Goal: Task Accomplishment & Management: Manage account settings

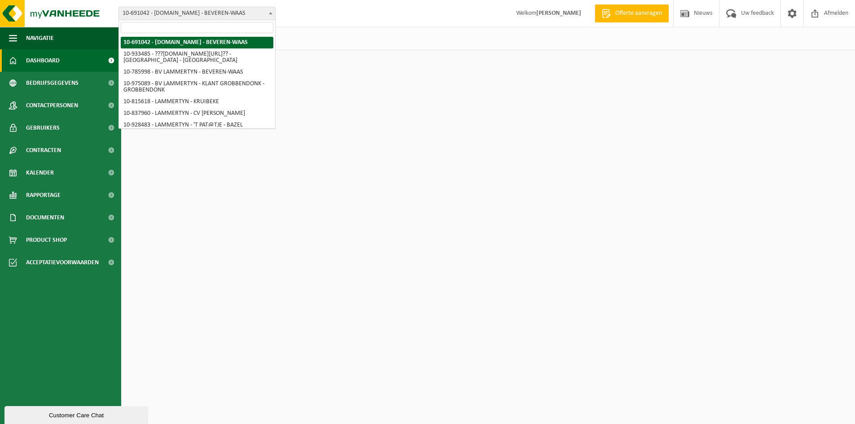
click at [200, 11] on span "10-691042 - [DOMAIN_NAME] - BEVEREN-WAAS" at bounding box center [197, 13] width 156 height 13
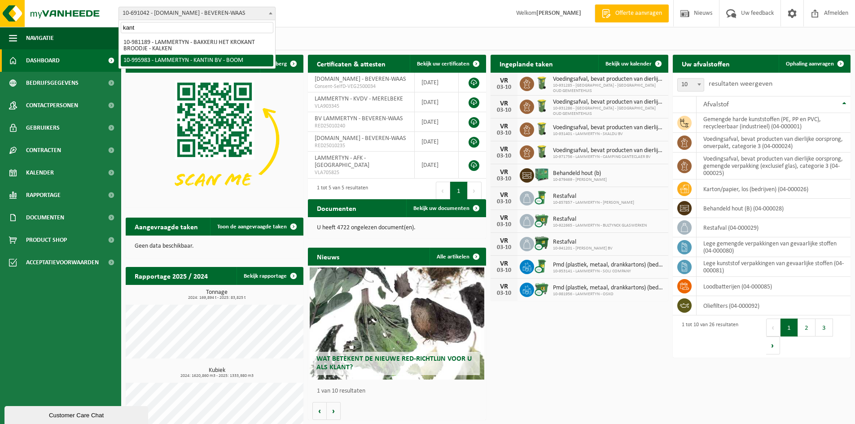
type input "kant"
select select "172540"
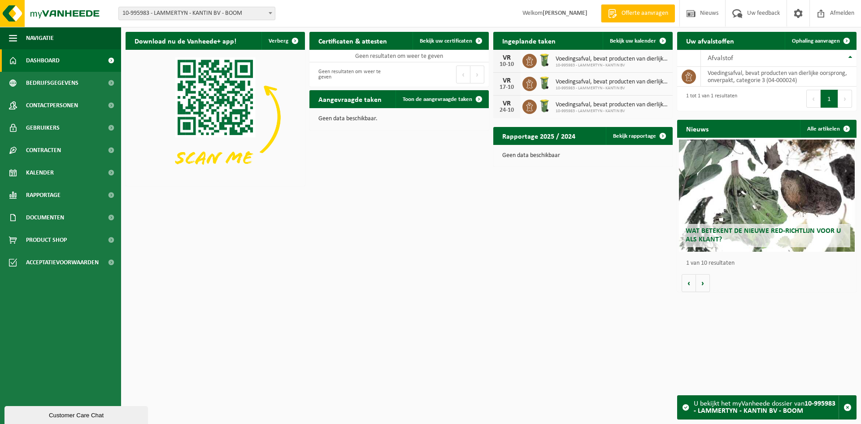
click at [220, 14] on span "10-995983 - LAMMERTYN - KANTIN BV - BOOM" at bounding box center [197, 13] width 156 height 13
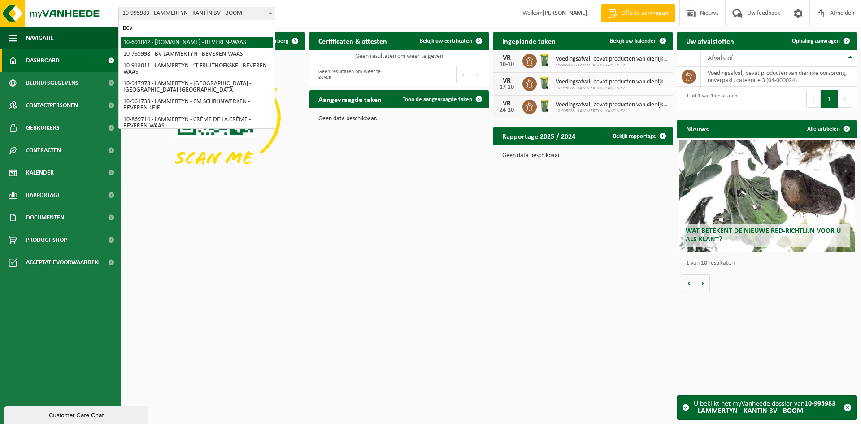
type input "bev"
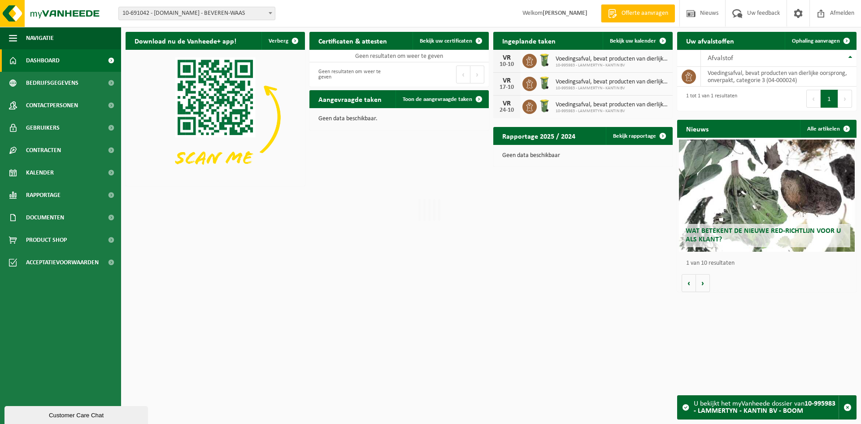
select select "3258"
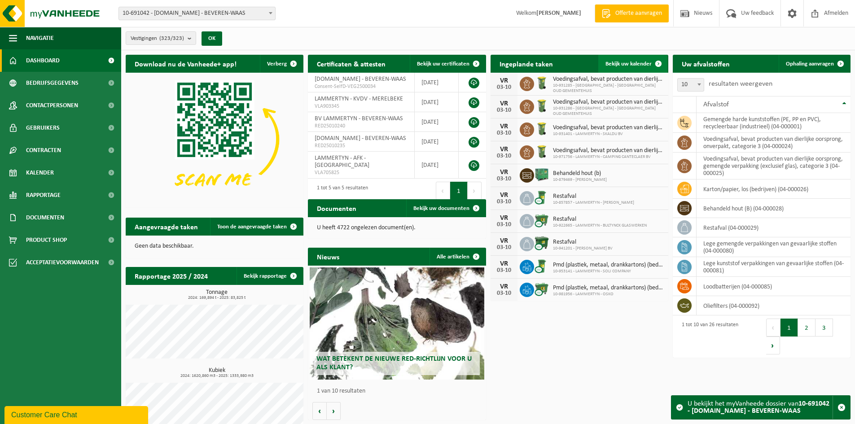
click at [642, 64] on span "Bekijk uw kalender" at bounding box center [628, 64] width 46 height 6
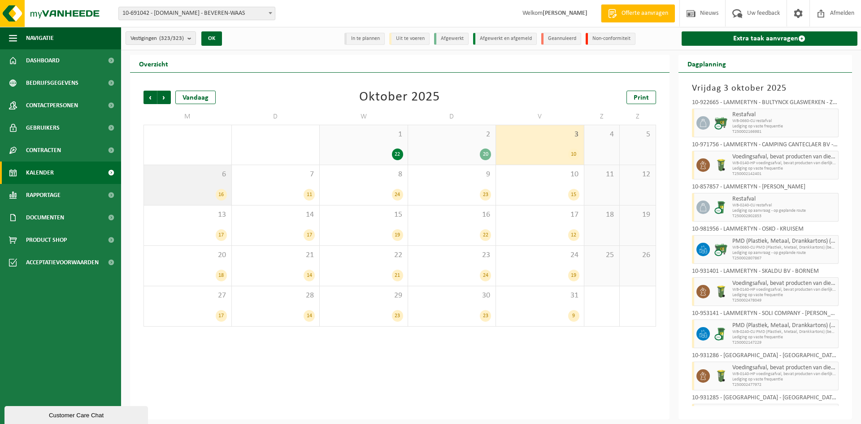
click at [207, 192] on div "16" at bounding box center [188, 195] width 79 height 12
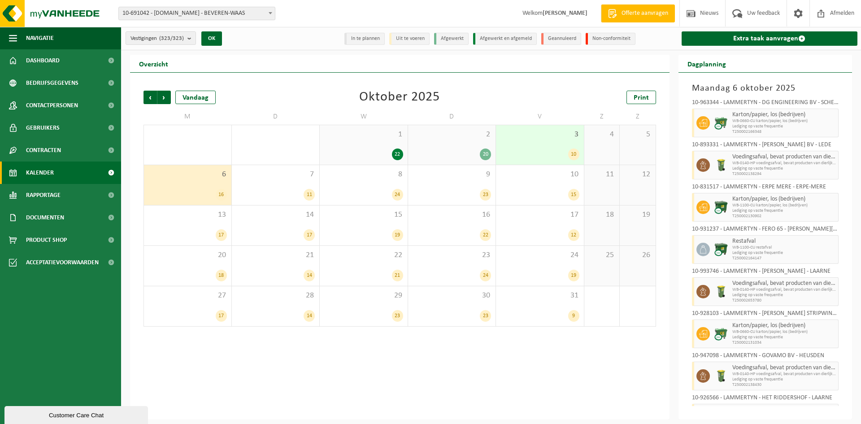
click at [207, 192] on div "16" at bounding box center [188, 195] width 79 height 12
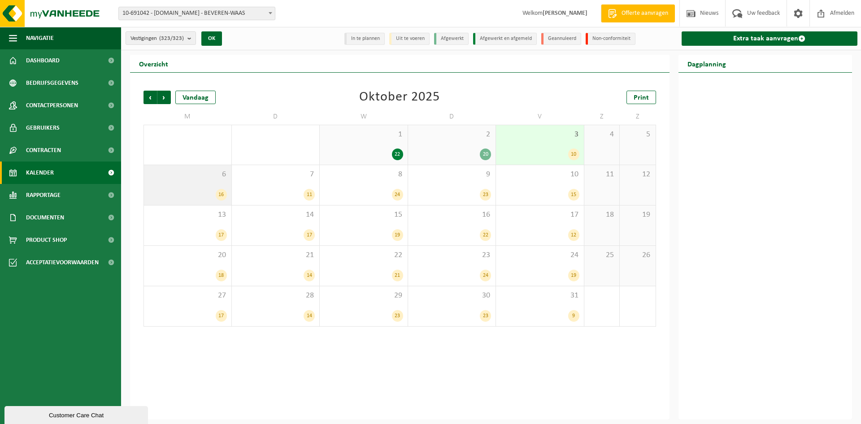
click at [212, 181] on div "6 16" at bounding box center [187, 185] width 87 height 40
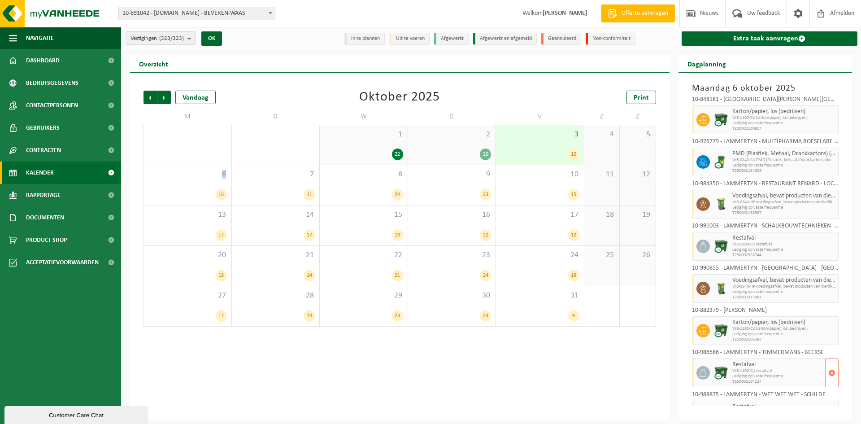
scroll to position [320, 0]
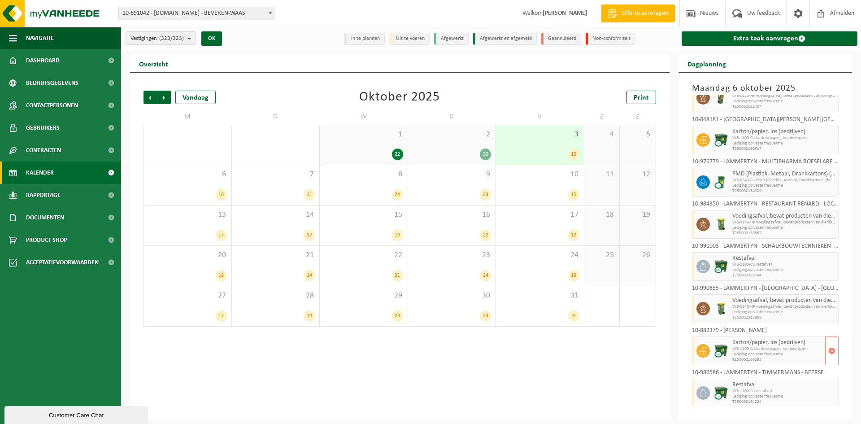
click at [773, 347] on span "WB-1100-CU karton/papier, los (bedrijven)" at bounding box center [778, 348] width 91 height 5
click at [829, 345] on span "button" at bounding box center [832, 351] width 7 height 18
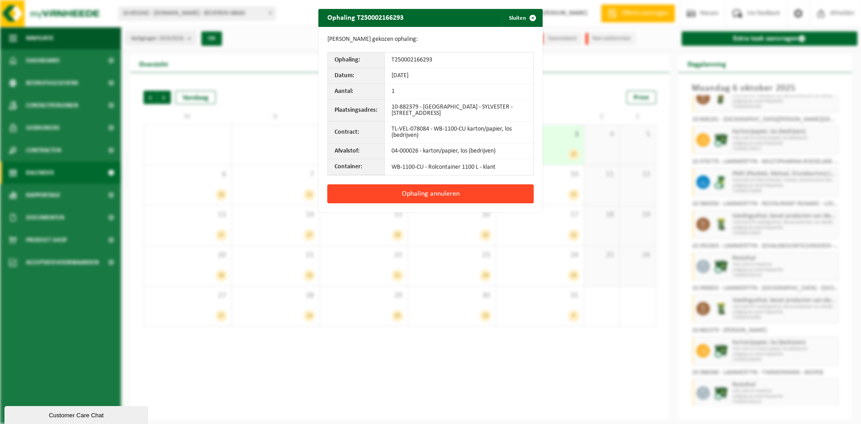
click at [429, 193] on button "Ophaling annuleren" at bounding box center [431, 193] width 206 height 19
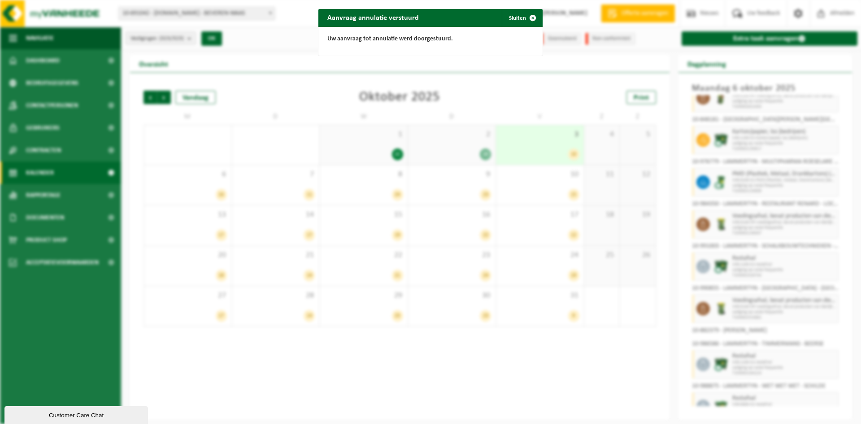
click at [599, 393] on div "Aanvraag annulatie verstuurd Sluiten Uw aanvraag tot annulatie werd doorgestuur…" at bounding box center [430, 212] width 861 height 424
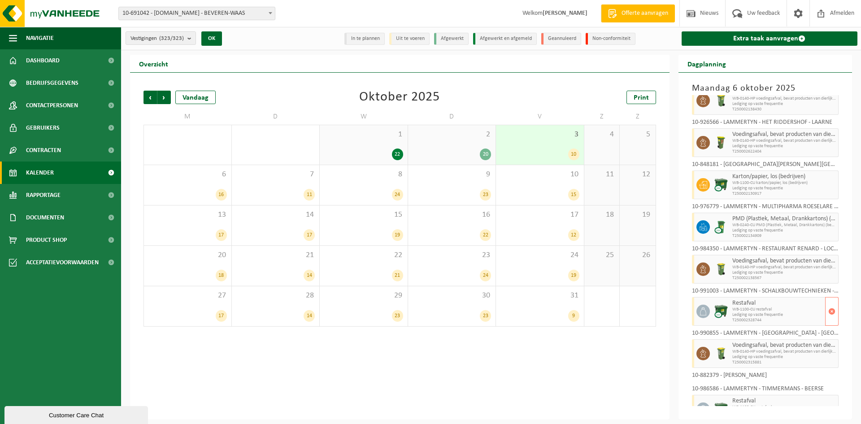
scroll to position [231, 0]
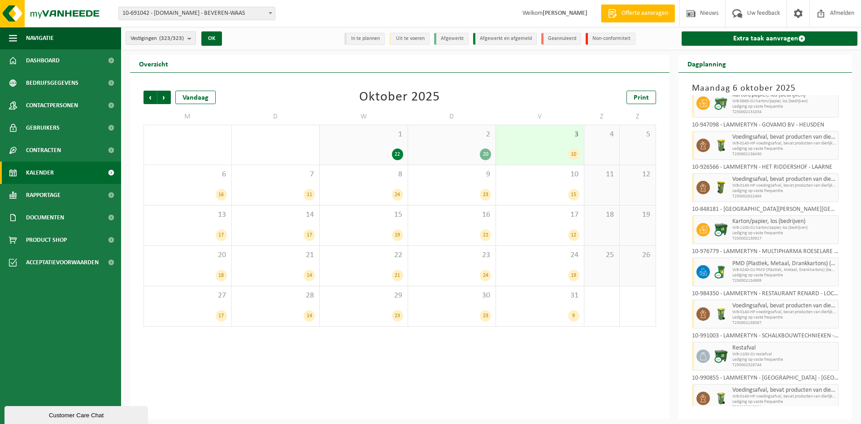
click at [411, 10] on div "Vestiging: 10-691042 - LAMMERTYN.NET - BEVEREN-WAAS 10-933485 - ???LAMMERTYN.NE…" at bounding box center [430, 13] width 861 height 27
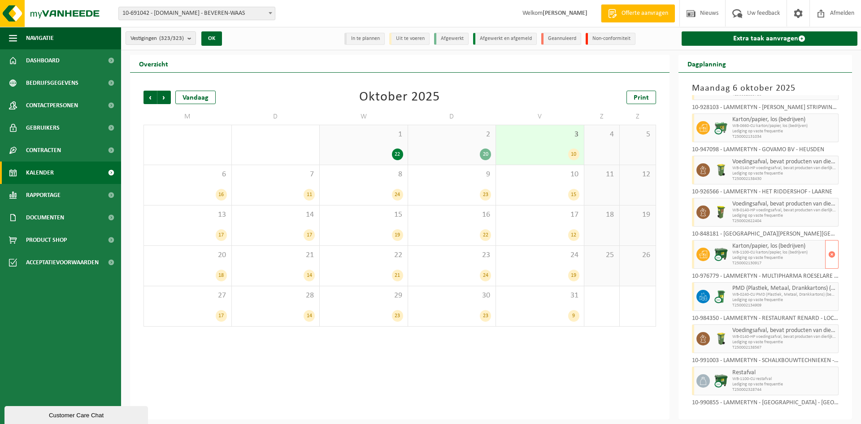
scroll to position [186, 0]
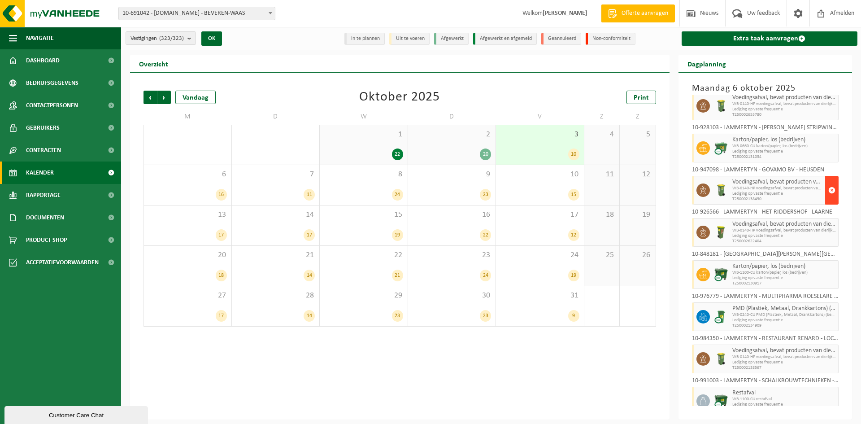
click at [829, 190] on span "button" at bounding box center [832, 190] width 7 height 18
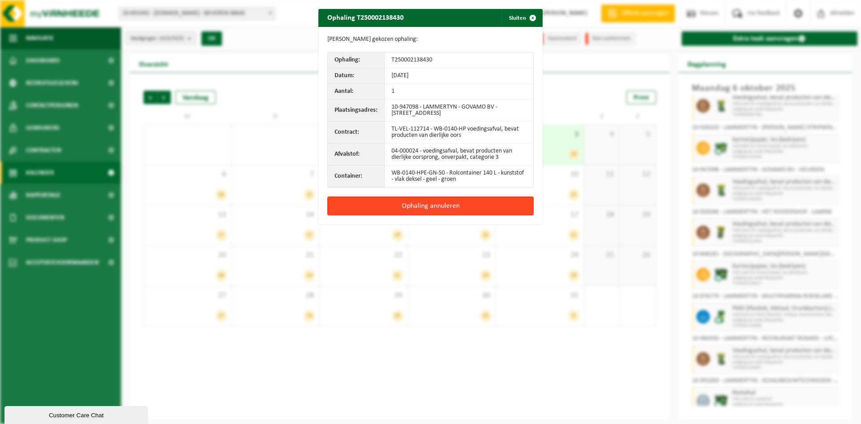
click at [428, 204] on button "Ophaling annuleren" at bounding box center [431, 206] width 206 height 19
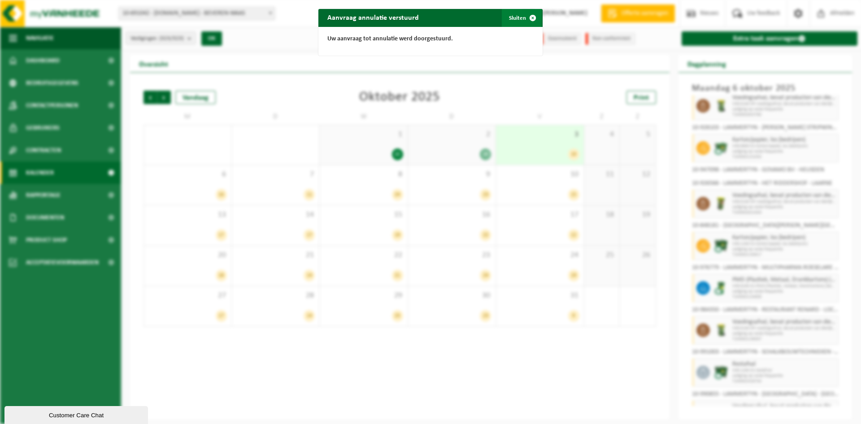
click at [515, 21] on button "Sluiten" at bounding box center [522, 18] width 40 height 18
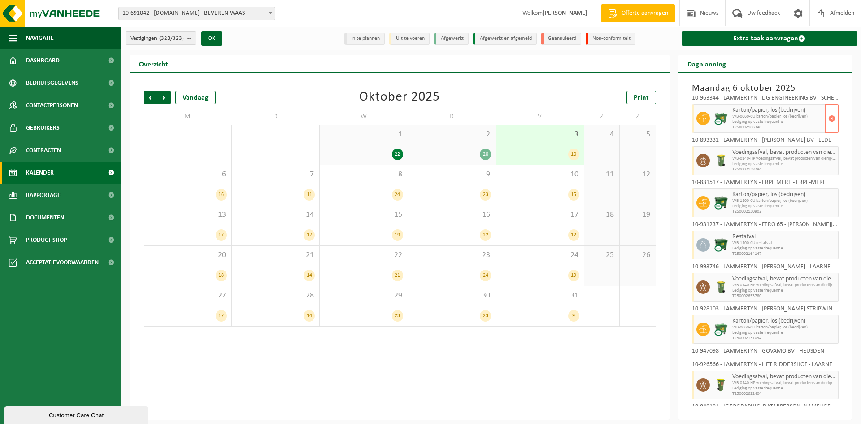
scroll to position [0, 0]
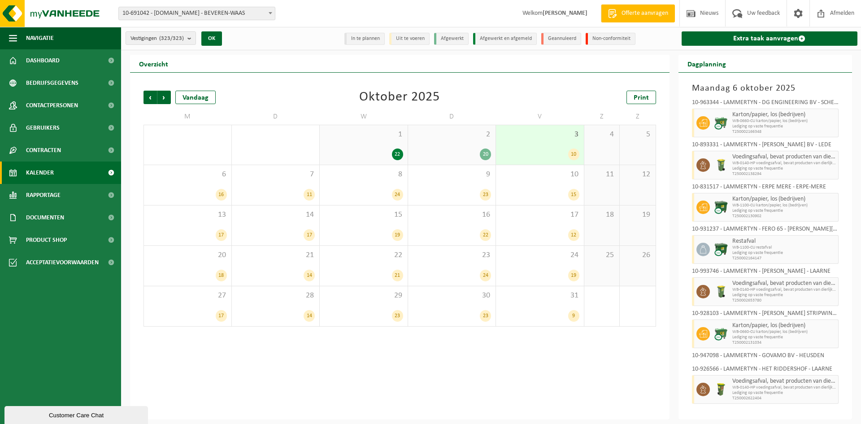
click at [209, 14] on span "10-691042 - [DOMAIN_NAME] - BEVEREN-WAAS" at bounding box center [197, 13] width 156 height 13
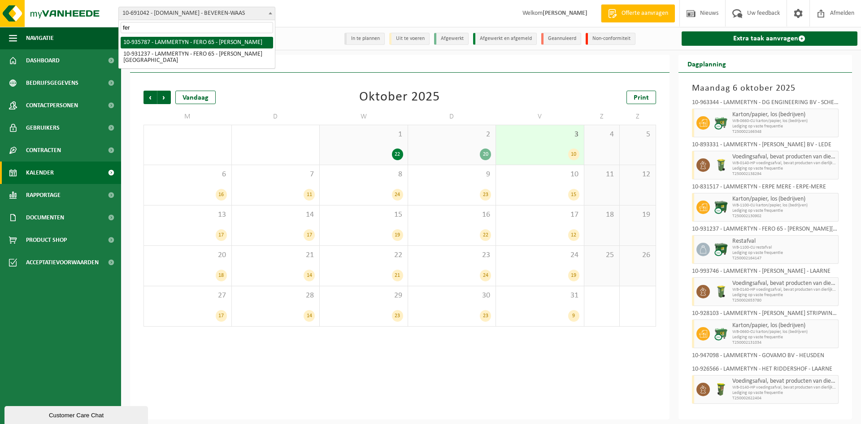
type input "fero"
select select "136784"
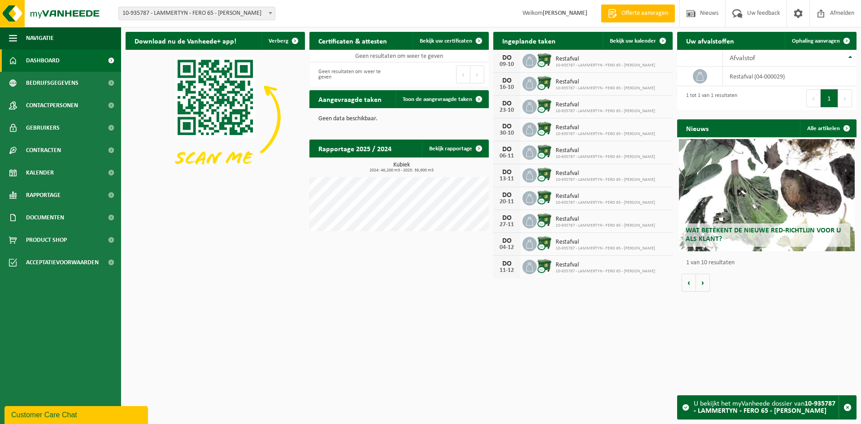
click at [235, 9] on span "10-935787 - LAMMERTYN - FERO 65 - [PERSON_NAME]" at bounding box center [197, 13] width 156 height 13
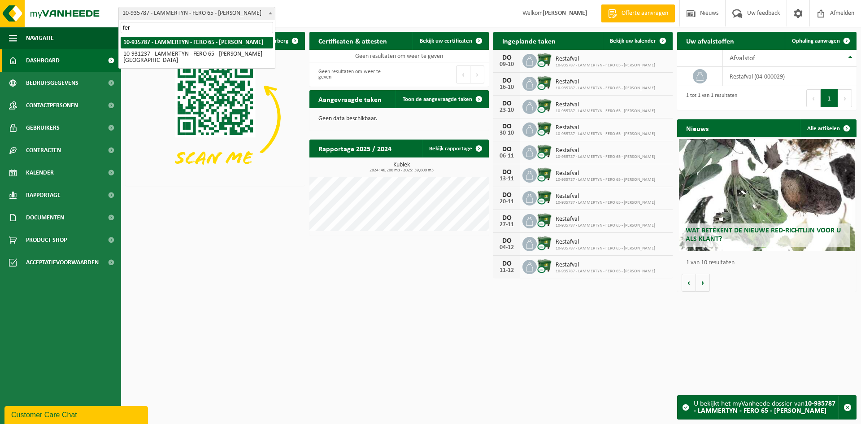
type input "fer"
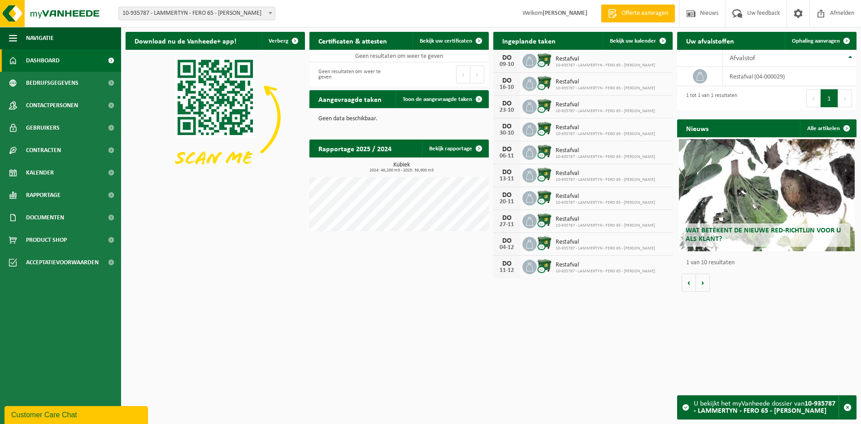
click at [248, 16] on span "10-935787 - LAMMERTYN - FERO 65 - [PERSON_NAME]" at bounding box center [197, 13] width 156 height 13
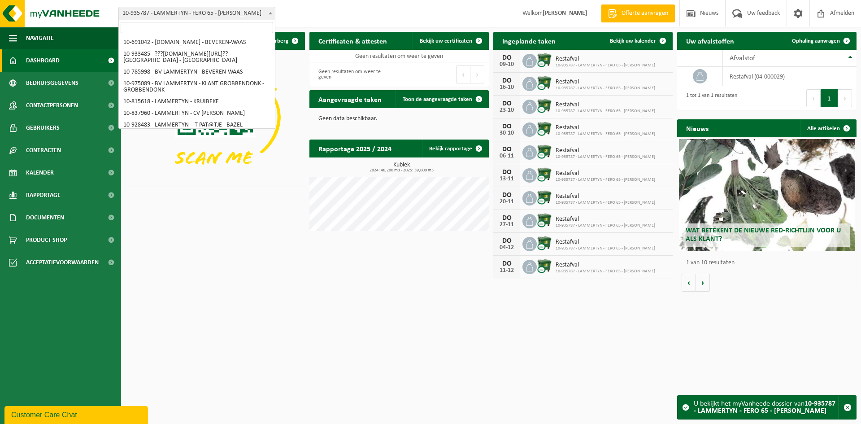
scroll to position [1429, 0]
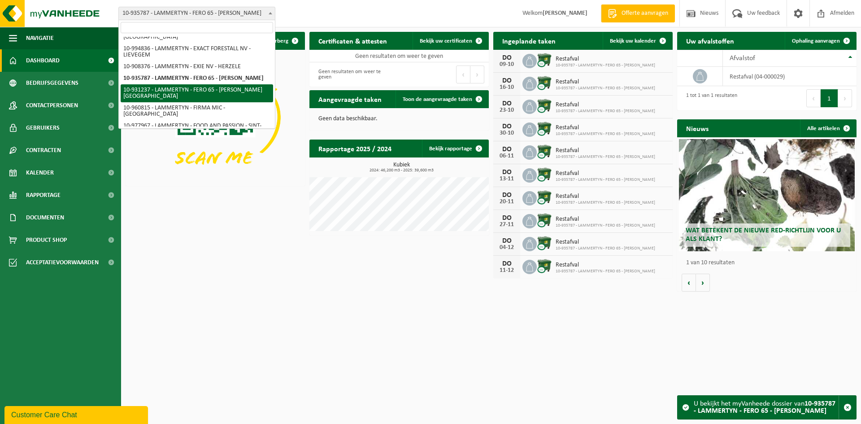
select select "134651"
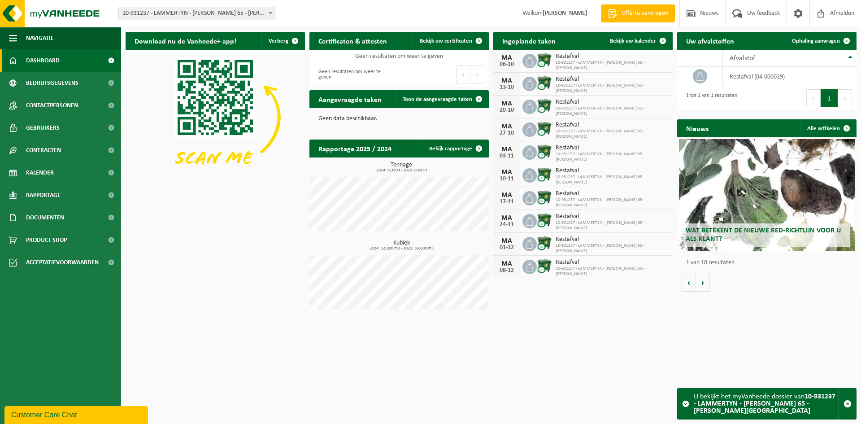
click at [194, 10] on span "10-931237 - LAMMERTYN - FERO 65 - [PERSON_NAME][GEOGRAPHIC_DATA]" at bounding box center [197, 13] width 156 height 13
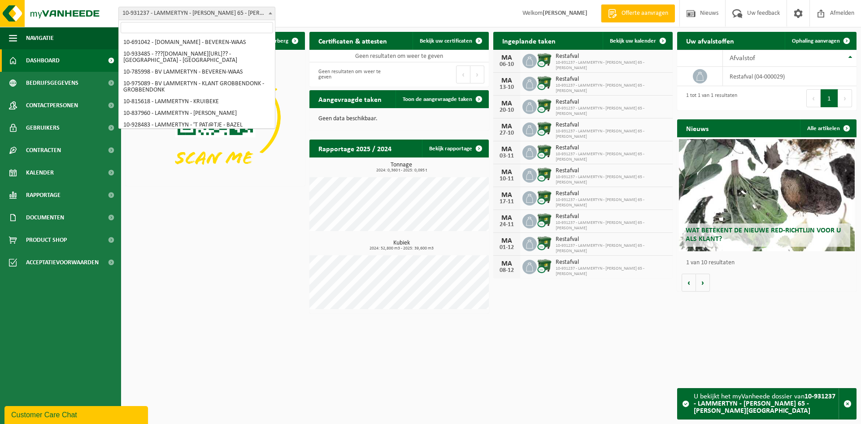
scroll to position [1447, 0]
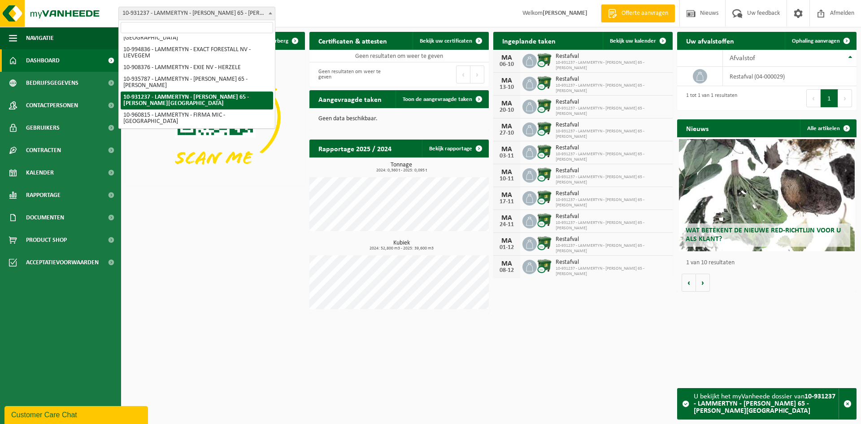
click at [167, 31] on input "search" at bounding box center [197, 27] width 153 height 11
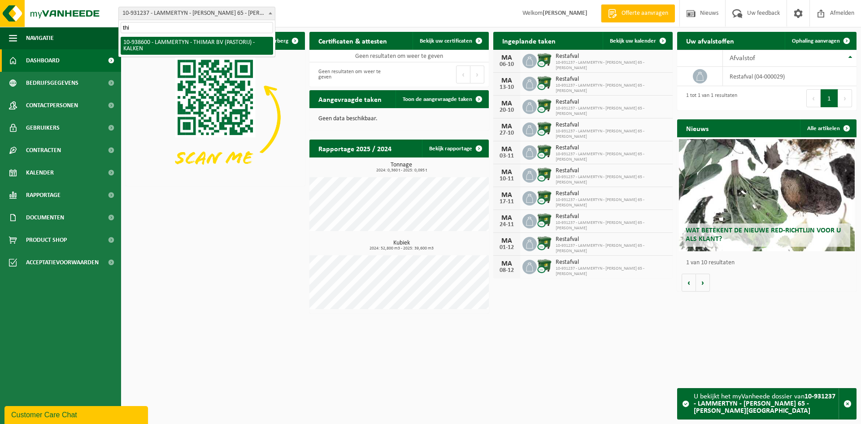
type input "thi"
select select "138014"
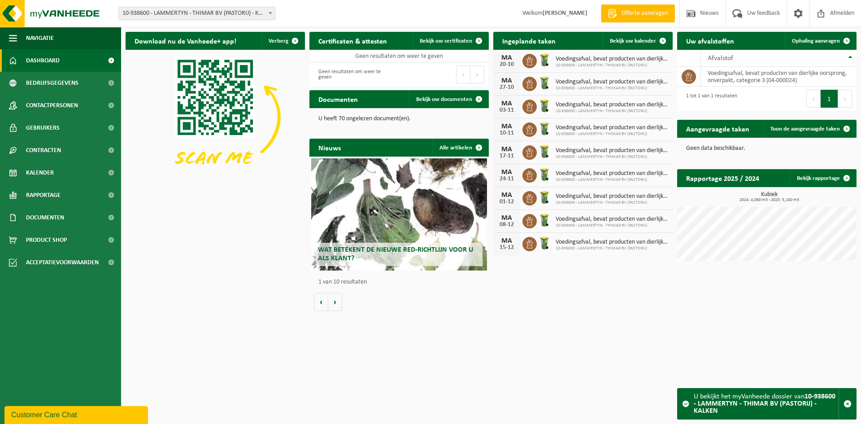
click at [207, 7] on span "10-938600 - LAMMERTYN - THIMAR BV (PASTORIJ) - KALKEN" at bounding box center [197, 13] width 156 height 13
click at [162, 28] on input "muli" at bounding box center [197, 27] width 153 height 11
click at [162, 28] on input "mulit" at bounding box center [197, 27] width 153 height 11
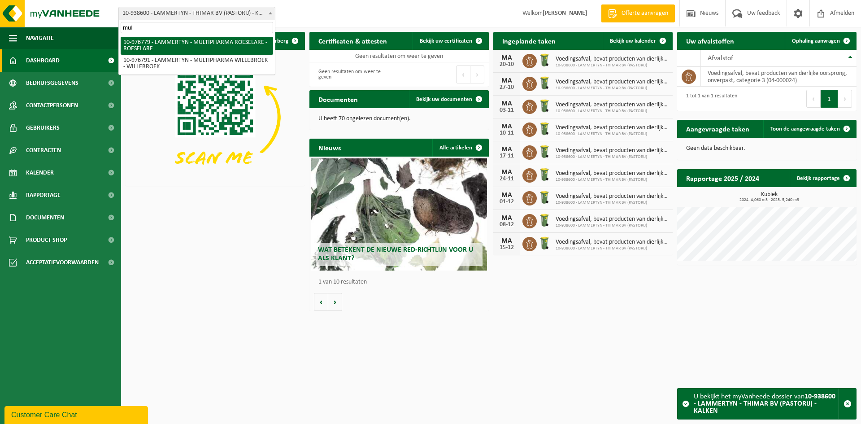
type input "mul"
select select "159070"
